Goal: Obtain resource: Download file/media

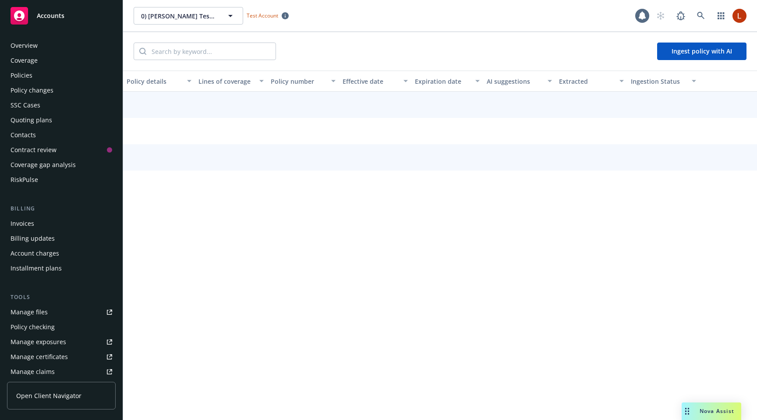
scroll to position [192, 0]
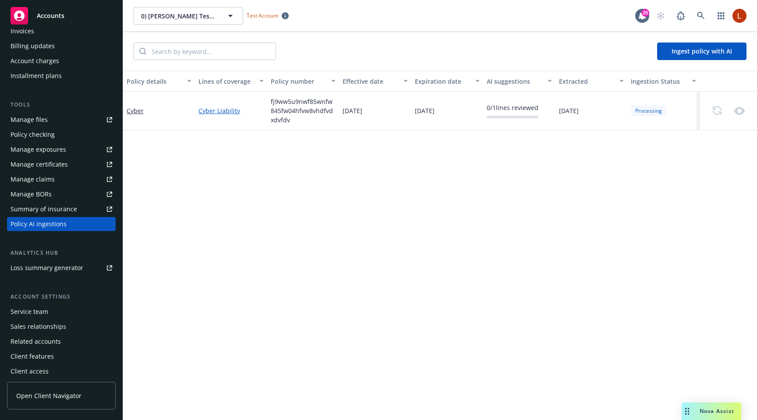
click at [216, 109] on link "Cyber Liability" at bounding box center [230, 110] width 65 height 9
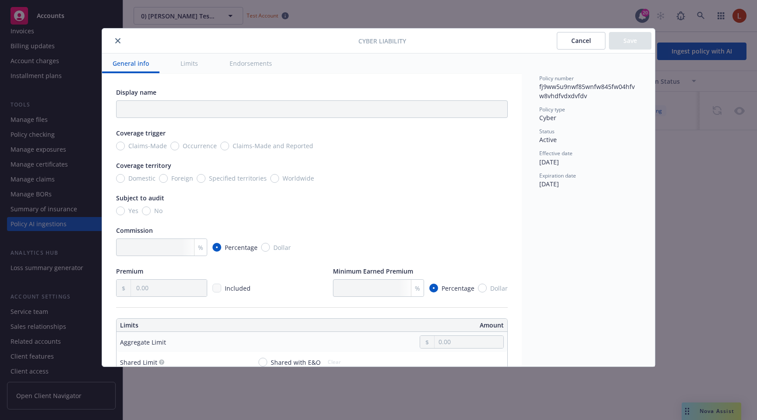
click at [118, 42] on icon "close" at bounding box center [117, 40] width 5 height 5
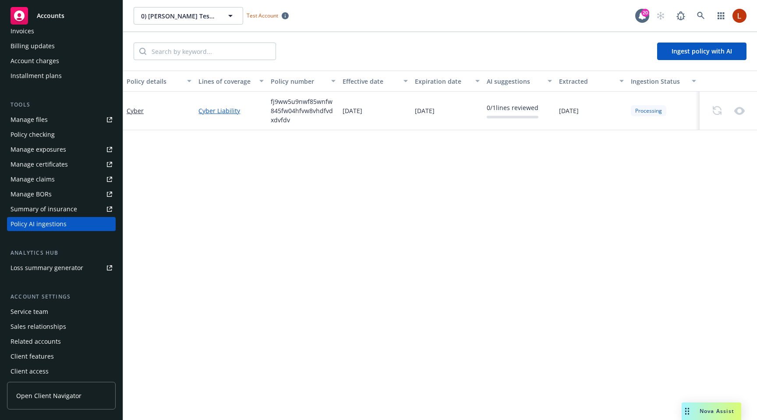
scroll to position [0, 0]
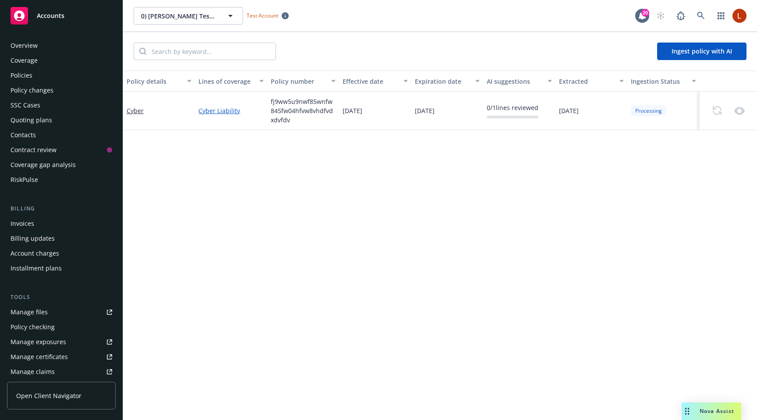
click at [29, 78] on div "Policies" at bounding box center [22, 75] width 22 height 14
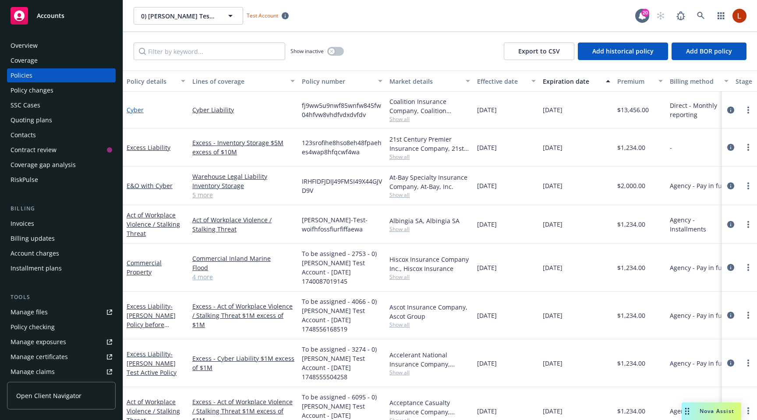
click at [139, 108] on link "Cyber" at bounding box center [135, 110] width 17 height 8
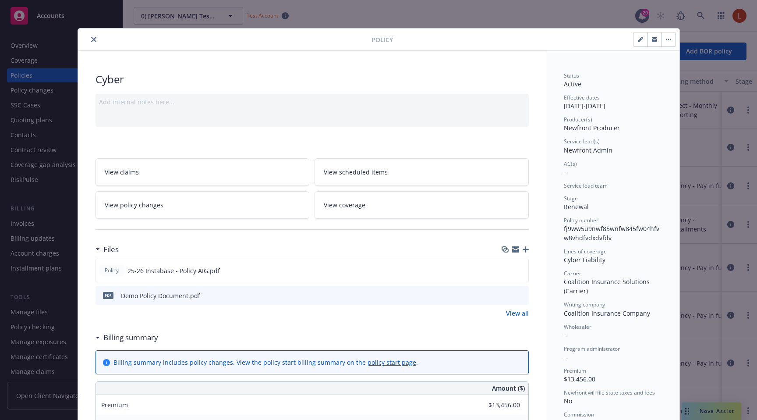
click at [604, 229] on span "fj9ww5u9nwf85wnfw845fw04hfvw8vhdfvdxdvfdv" at bounding box center [611, 233] width 95 height 18
copy span "fj9ww5u9nwf85wnfw845fw04hfvw8vhdfvdxdvfdv"
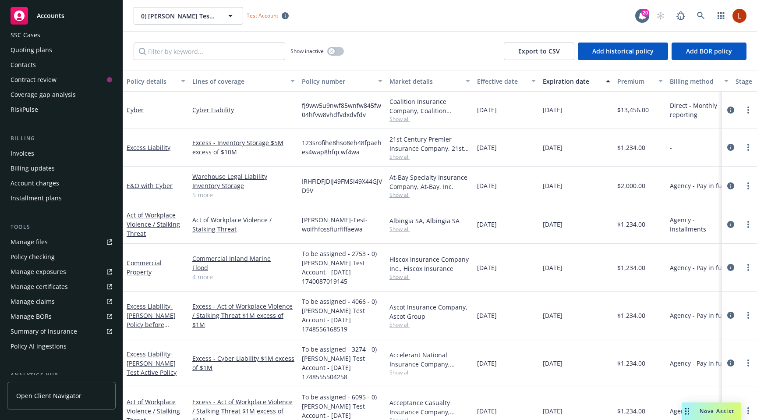
scroll to position [102, 0]
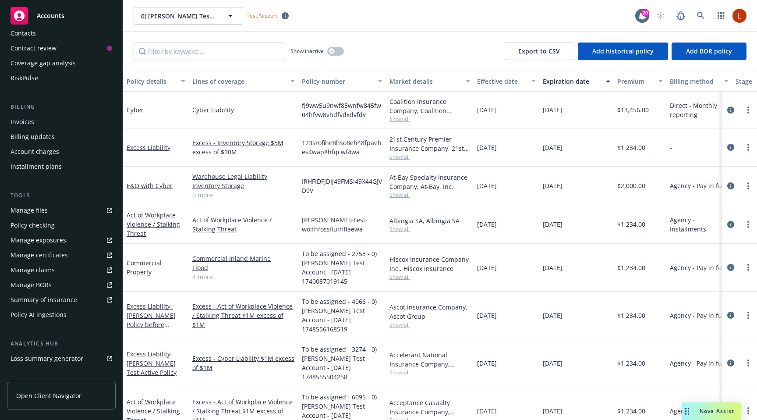
click at [63, 318] on div "Policy AI ingestions" at bounding box center [39, 314] width 56 height 14
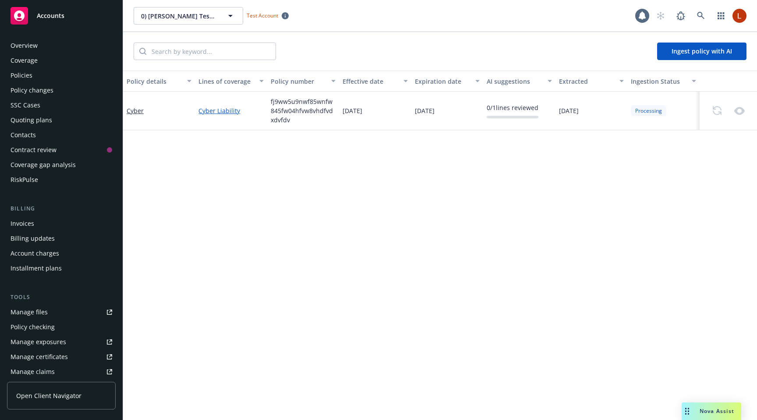
scroll to position [192, 0]
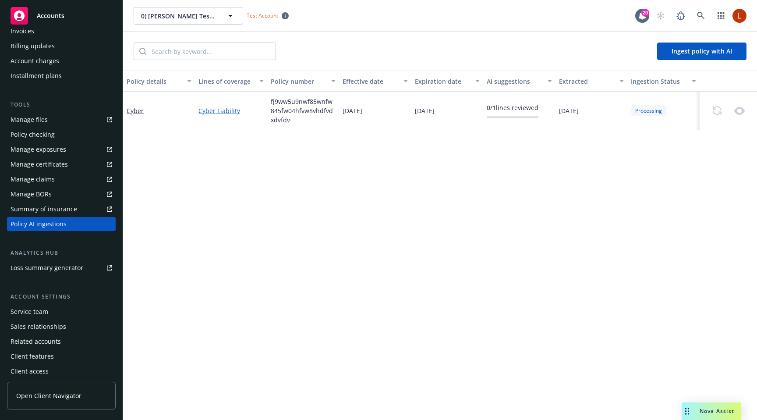
click at [290, 115] on span "fj9ww5u9nwf85wnfw845fw04hfvw8vhdfvdxdvfdv" at bounding box center [303, 111] width 65 height 28
click at [290, 112] on span "fj9ww5u9nwf85wnfw845fw04hfvw8vhdfvdxdvfdv" at bounding box center [303, 111] width 65 height 28
copy span "fj9ww5u9nwf85wnfw845fw04hfvw8vhdfvdxdvfdv"
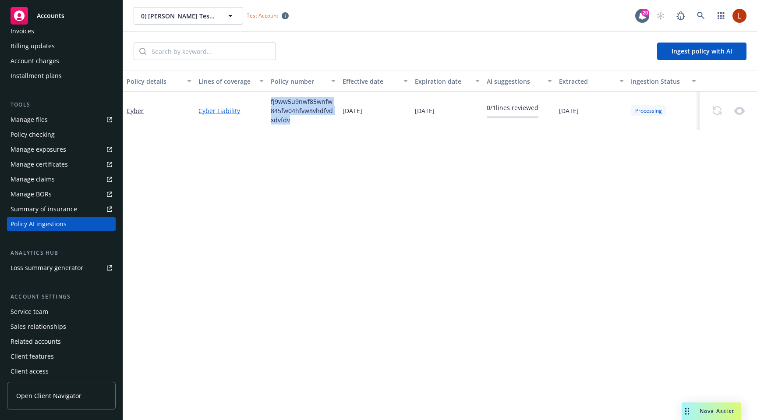
scroll to position [0, 0]
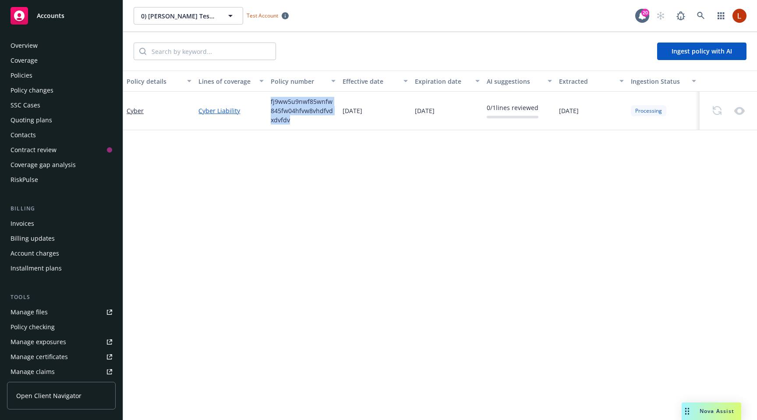
click at [45, 78] on div "Policies" at bounding box center [62, 75] width 102 height 14
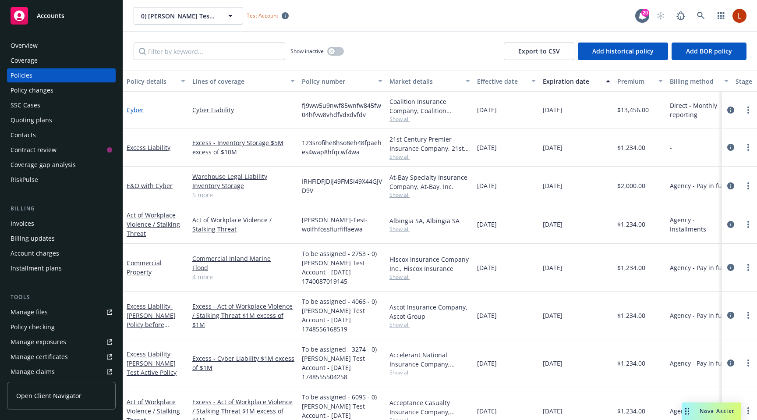
click at [135, 109] on link "Cyber" at bounding box center [135, 110] width 17 height 8
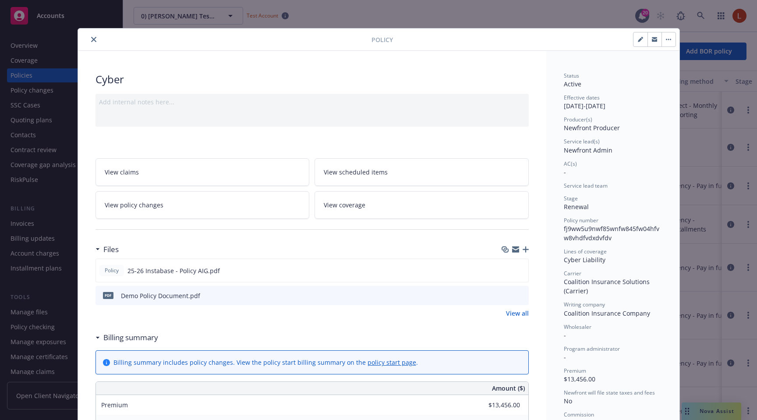
scroll to position [26, 0]
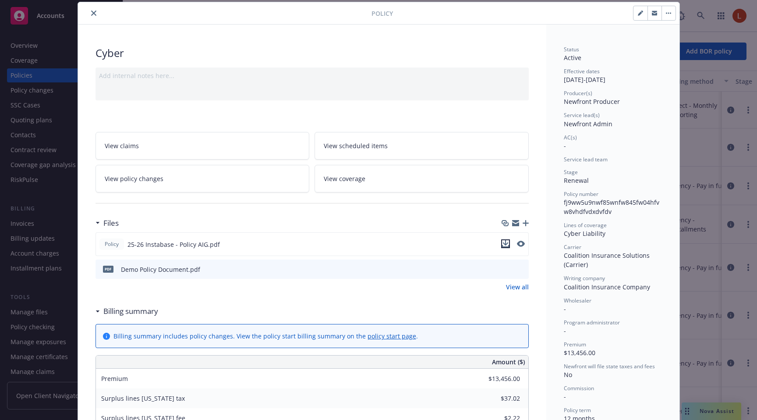
click at [505, 244] on icon "download file" at bounding box center [505, 243] width 7 height 7
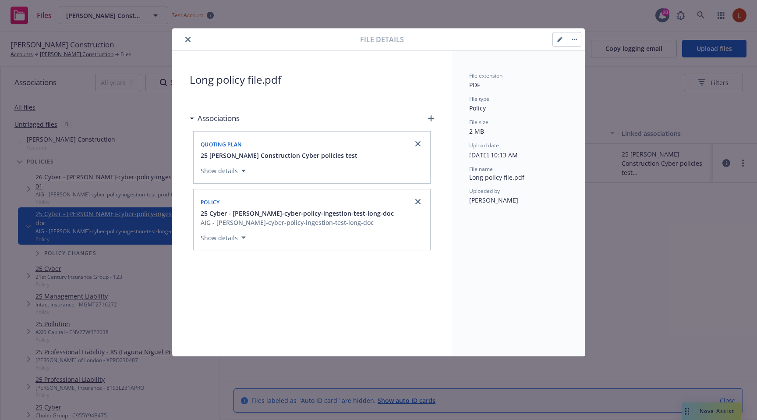
click at [576, 40] on button "button" at bounding box center [574, 39] width 14 height 14
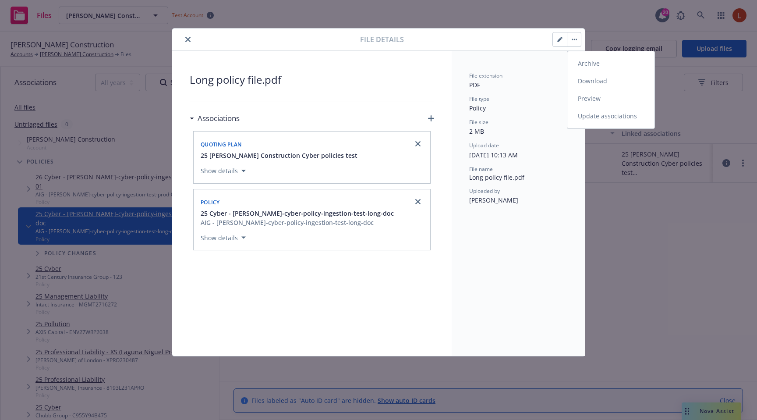
click at [584, 84] on link "Download" at bounding box center [610, 81] width 87 height 18
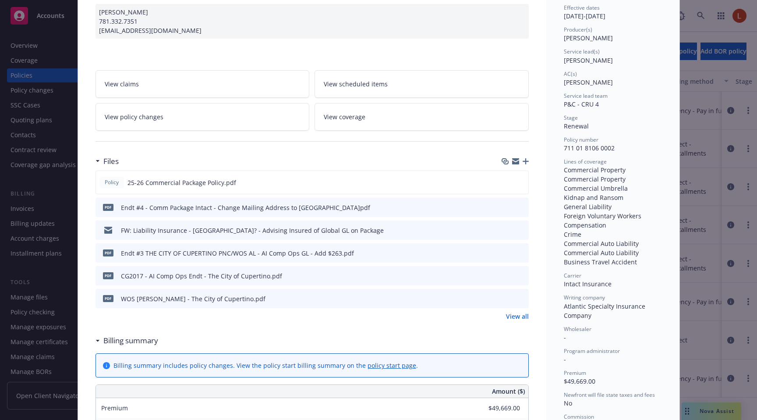
scroll to position [74, 0]
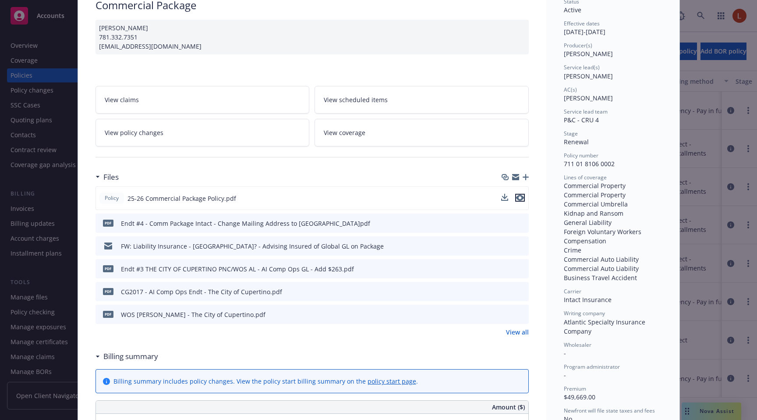
click at [521, 198] on icon "preview file" at bounding box center [520, 197] width 8 height 6
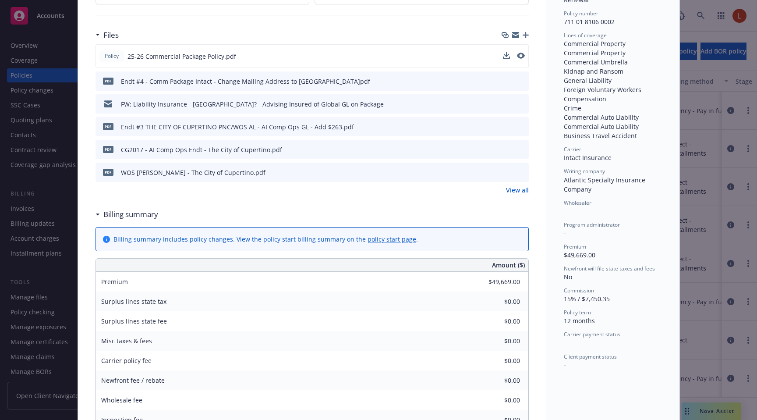
scroll to position [142, 0]
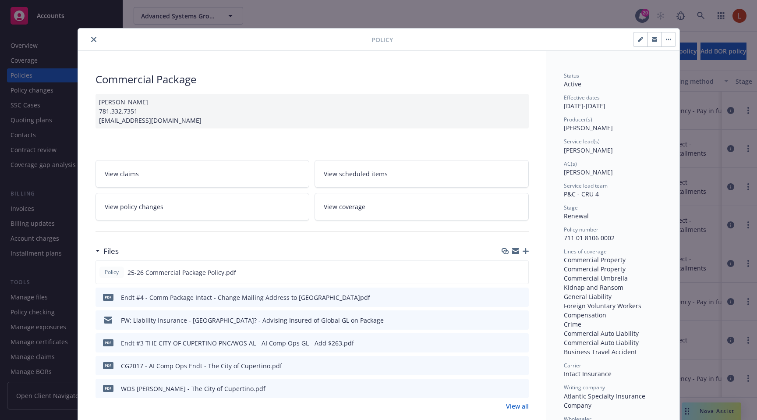
click at [432, 197] on link "View coverage" at bounding box center [421, 207] width 214 height 28
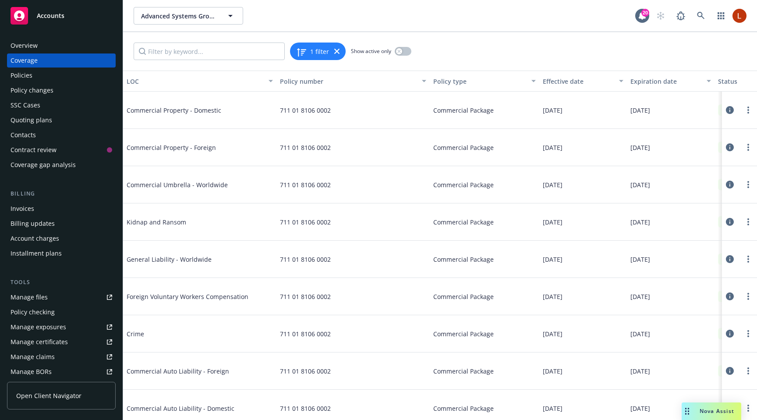
scroll to position [44, 0]
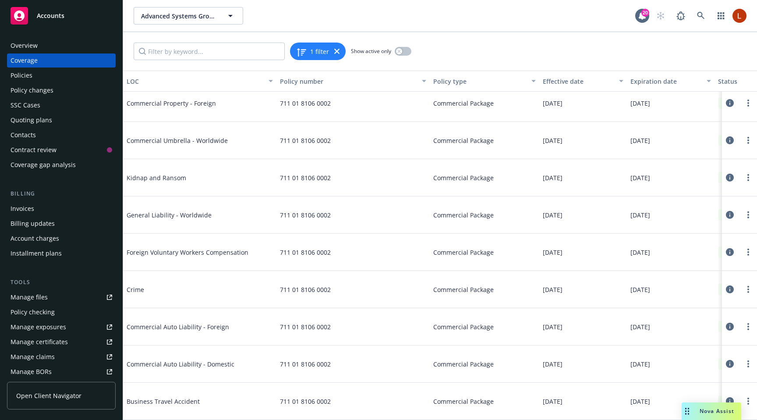
click at [728, 214] on icon at bounding box center [730, 215] width 8 height 8
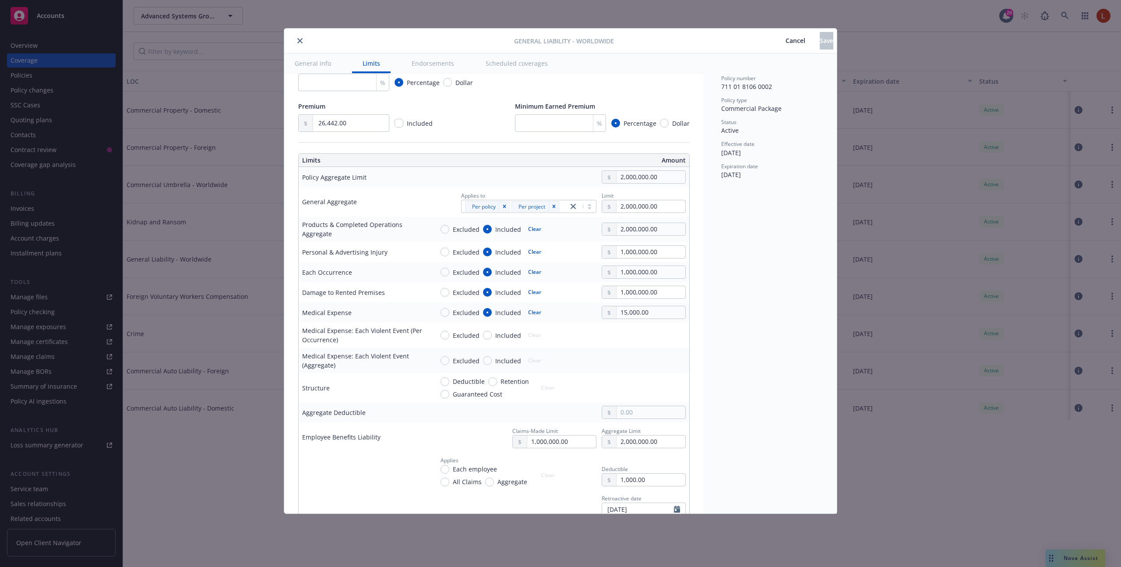
scroll to position [202, 0]
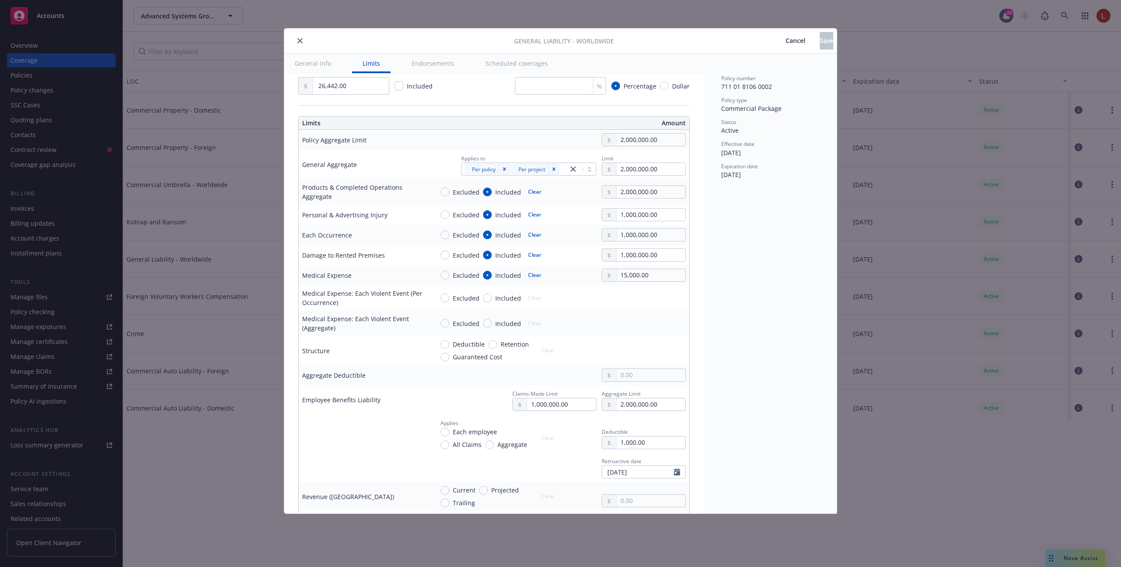
drag, startPoint x: 376, startPoint y: 146, endPoint x: 314, endPoint y: 145, distance: 61.3
click at [314, 145] on td "Policy Aggregate Limit" at bounding box center [364, 140] width 131 height 20
